Goal: Task Accomplishment & Management: Manage account settings

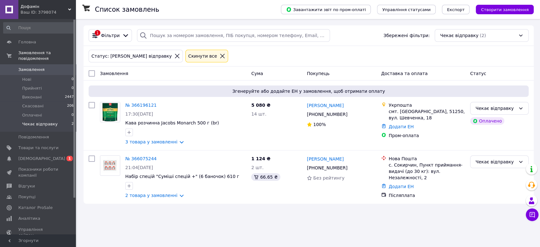
click at [53, 120] on li "Чекає відправку 2" at bounding box center [39, 126] width 78 height 12
drag, startPoint x: 160, startPoint y: 197, endPoint x: 163, endPoint y: 196, distance: 3.4
click at [160, 197] on link "2 товара у замовленні" at bounding box center [151, 195] width 52 height 5
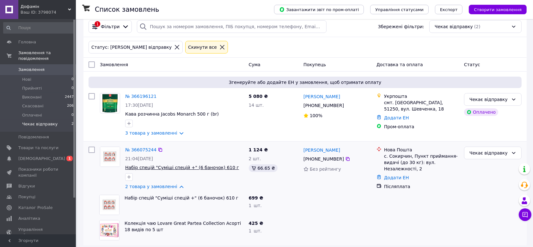
scroll to position [14, 0]
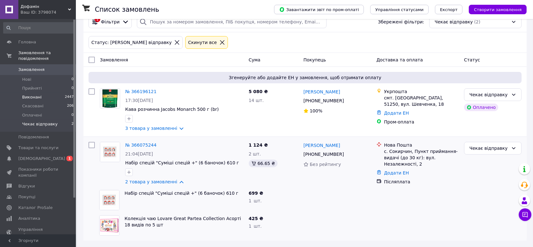
click at [44, 93] on li "Виконані 2447" at bounding box center [39, 97] width 78 height 9
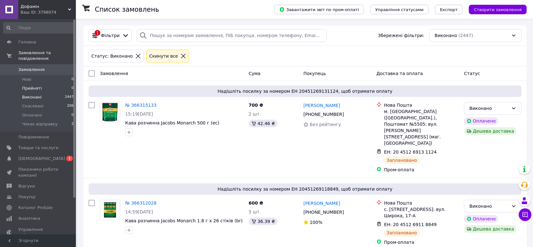
click at [45, 86] on li "Прийняті 0" at bounding box center [39, 88] width 78 height 9
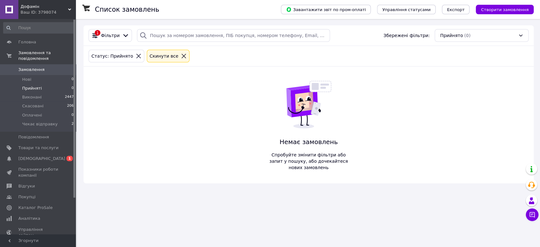
drag, startPoint x: 108, startPoint y: 98, endPoint x: 102, endPoint y: 10, distance: 88.2
click at [109, 95] on div "1 Фільтри Збережені фільтри: Прийнято (0) Статус: Прийнято Cкинути все Немає за…" at bounding box center [309, 104] width 450 height 158
